Goal: Understand site structure: Understand site structure

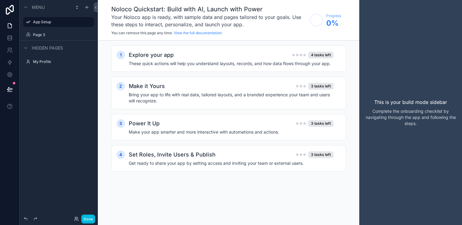
click at [317, 20] on circle "scrollable content" at bounding box center [316, 20] width 12 height 12
click at [243, 62] on h4 "These quick actions will help you understand layouts, records, and how data flo…" at bounding box center [231, 64] width 205 height 6
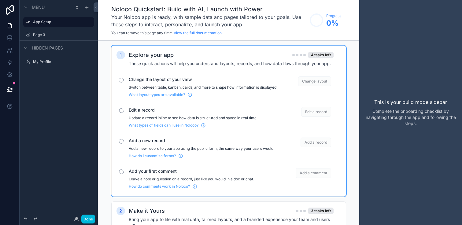
click at [121, 80] on div "scrollable content" at bounding box center [121, 80] width 5 height 5
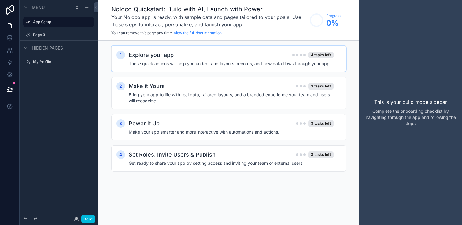
click at [160, 56] on h2 "Explore your app" at bounding box center [151, 55] width 45 height 9
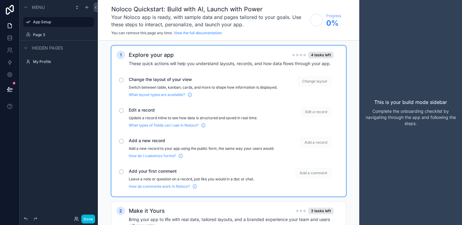
click at [184, 84] on div "Change the layout of your view Switch between table, kanban, cards, and more to…" at bounding box center [203, 86] width 149 height 21
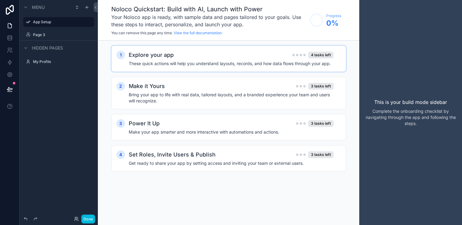
click at [182, 61] on h4 "These quick actions will help you understand layouts, records, and how data flo…" at bounding box center [231, 64] width 205 height 6
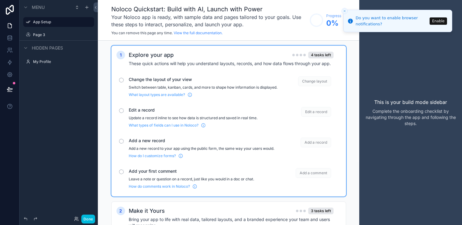
click at [355, 67] on div "1 Explore your app 4 tasks left These quick actions will help you understand la…" at bounding box center [229, 177] width 262 height 273
click at [347, 9] on button "Close toast" at bounding box center [345, 11] width 6 height 6
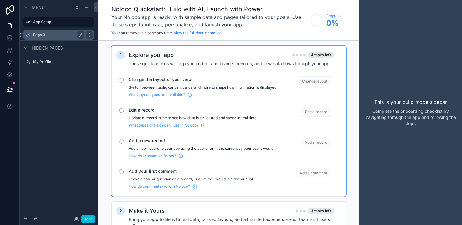
click at [58, 34] on label "Page 3" at bounding box center [57, 34] width 49 height 5
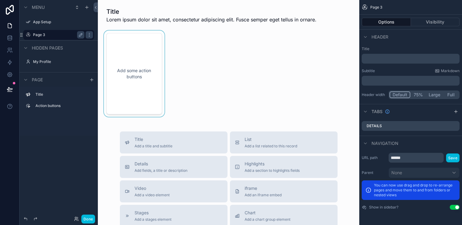
click at [144, 77] on div "scrollable content" at bounding box center [134, 74] width 63 height 86
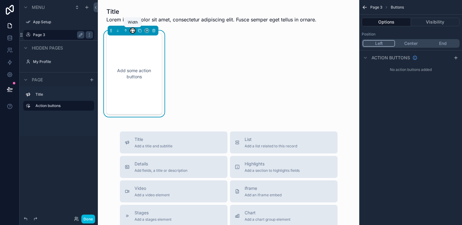
click at [132, 30] on icon "scrollable content" at bounding box center [133, 30] width 4 height 4
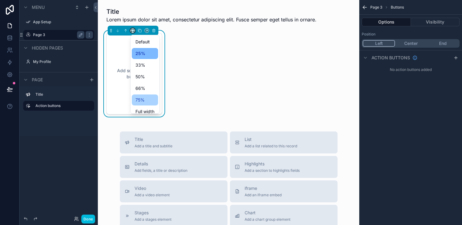
scroll to position [17, 0]
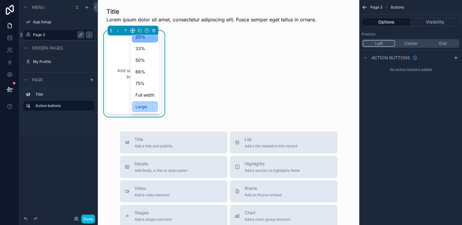
click at [142, 104] on span "Large" at bounding box center [142, 106] width 12 height 7
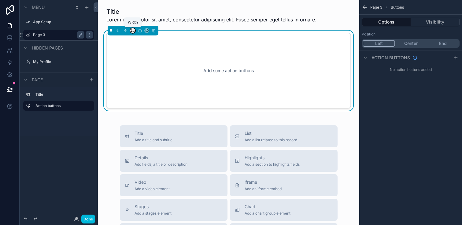
click at [131, 29] on icon "scrollable content" at bounding box center [133, 30] width 4 height 4
click at [144, 99] on span "75%" at bounding box center [140, 99] width 9 height 7
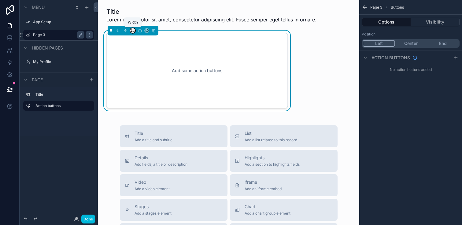
click at [133, 31] on icon "scrollable content" at bounding box center [133, 30] width 4 height 4
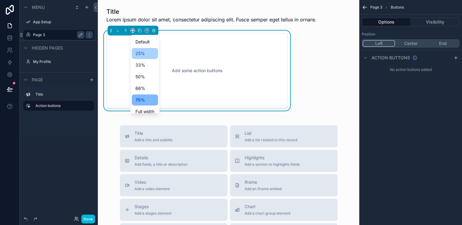
click at [139, 50] on span "25%" at bounding box center [140, 53] width 9 height 7
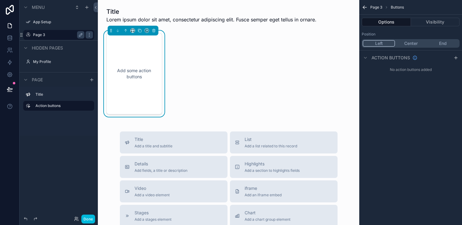
click at [196, 95] on div "Title Lorem ipsum dolor sit amet, consectetur adipiscing elit. Fusce semper ege…" at bounding box center [229, 199] width 262 height 398
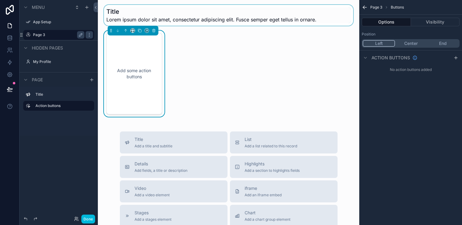
click at [203, 12] on div "scrollable content" at bounding box center [229, 15] width 252 height 21
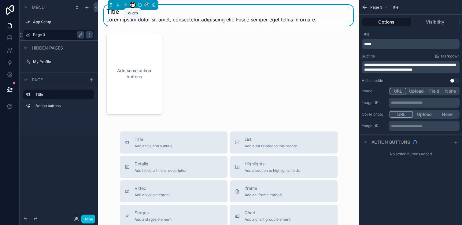
click at [132, 4] on icon "scrollable content" at bounding box center [133, 5] width 4 height 4
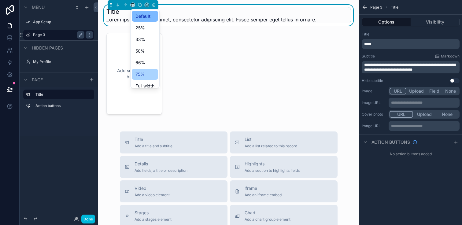
click at [140, 73] on span "75%" at bounding box center [140, 74] width 9 height 7
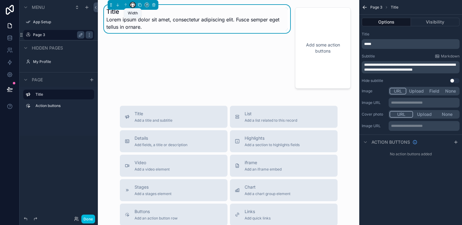
click at [133, 3] on icon "scrollable content" at bounding box center [133, 5] width 4 height 4
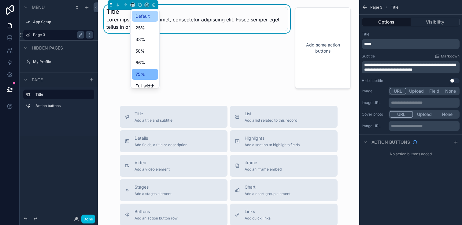
click at [140, 16] on span "Default" at bounding box center [143, 16] width 14 height 7
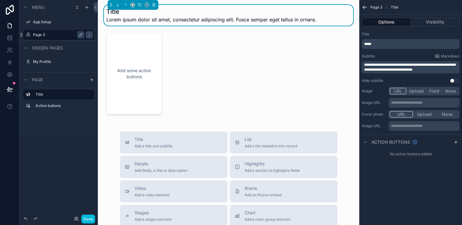
click at [207, 72] on div "Title Lorem ipsum dolor sit amet, consectetur adipiscing elit. Fusce semper ege…" at bounding box center [229, 199] width 262 height 398
click at [146, 74] on div "scrollable content" at bounding box center [134, 74] width 63 height 86
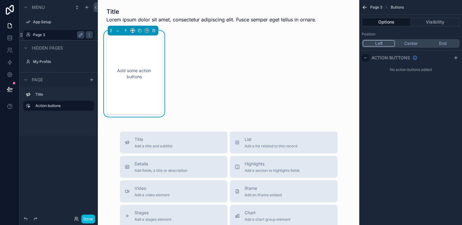
click at [366, 57] on icon "scrollable content" at bounding box center [365, 57] width 2 height 1
click at [369, 57] on div "Action buttons" at bounding box center [390, 57] width 56 height 7
click at [411, 44] on button "Center" at bounding box center [411, 43] width 32 height 7
click at [440, 42] on button "End" at bounding box center [443, 43] width 32 height 7
click at [409, 43] on button "Center" at bounding box center [411, 43] width 32 height 7
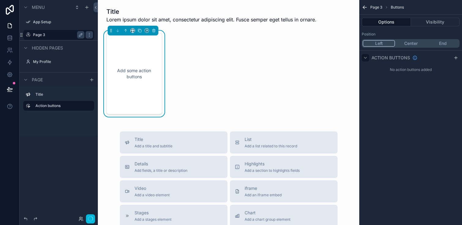
click at [383, 43] on button "Left" at bounding box center [379, 43] width 32 height 7
click at [301, 54] on div "Title Lorem ipsum dolor sit amet, consectetur adipiscing elit. Fusce semper ege…" at bounding box center [229, 199] width 262 height 398
click at [129, 75] on div "Add some action buttons" at bounding box center [134, 73] width 35 height 61
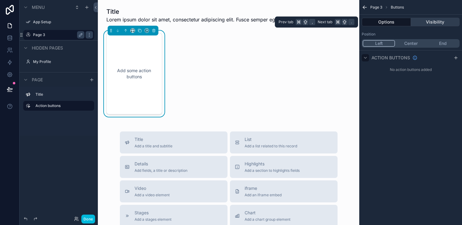
click at [426, 21] on button "Visibility" at bounding box center [435, 22] width 49 height 9
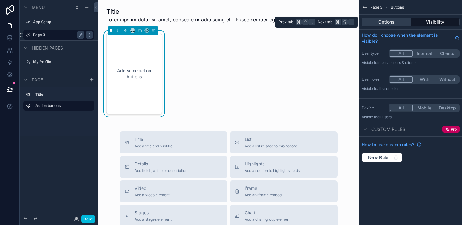
click at [393, 23] on button "Options" at bounding box center [386, 22] width 49 height 9
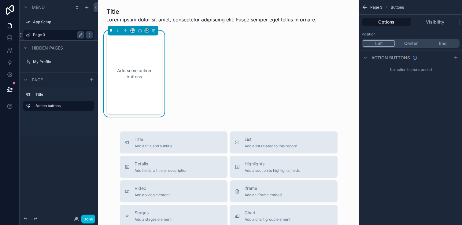
click at [307, 56] on div "Title Lorem ipsum dolor sit amet, consectetur adipiscing elit. Fusce semper ege…" at bounding box center [229, 199] width 262 height 398
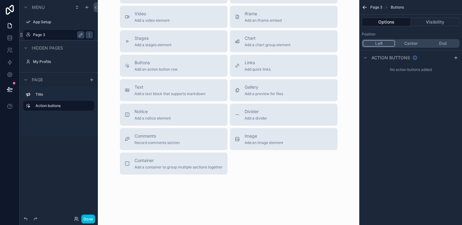
scroll to position [175, 0]
click at [213, 160] on span "Container" at bounding box center [179, 160] width 88 height 6
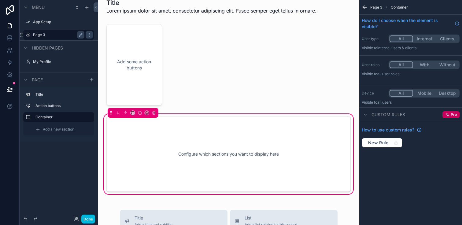
scroll to position [2, 0]
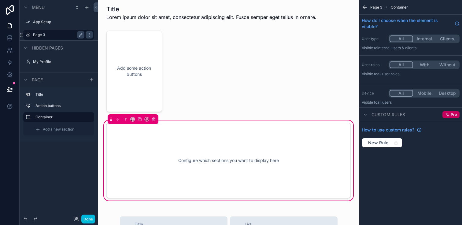
click at [237, 146] on div "Configure which sections you want to display here" at bounding box center [229, 160] width 224 height 55
click at [131, 121] on button "scrollable content" at bounding box center [132, 119] width 5 height 5
click at [242, 95] on div "scrollable content" at bounding box center [231, 112] width 462 height 225
click at [254, 123] on div "Configure which sections you want to display here" at bounding box center [228, 160] width 244 height 75
click at [153, 121] on button "scrollable content" at bounding box center [154, 119] width 7 height 7
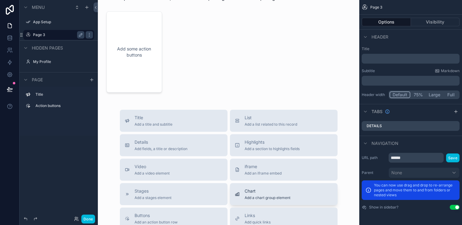
scroll to position [0, 0]
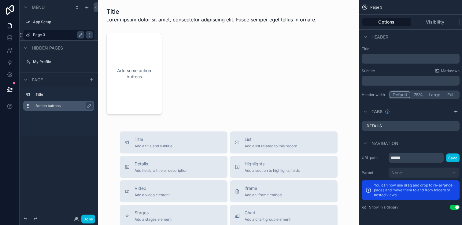
click at [58, 107] on label "Action buttons" at bounding box center [62, 105] width 54 height 5
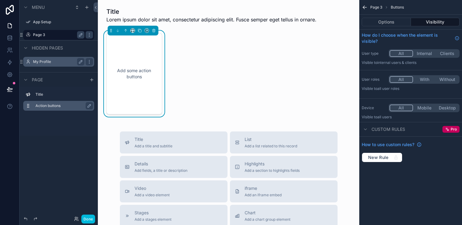
click at [57, 63] on label "My Profile" at bounding box center [57, 61] width 49 height 5
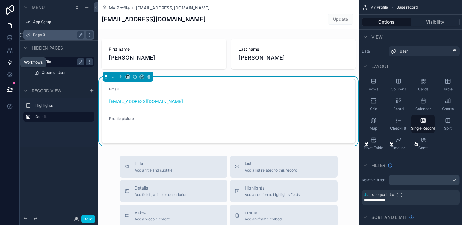
click at [10, 64] on icon at bounding box center [10, 62] width 6 height 6
